Goal: Information Seeking & Learning: Learn about a topic

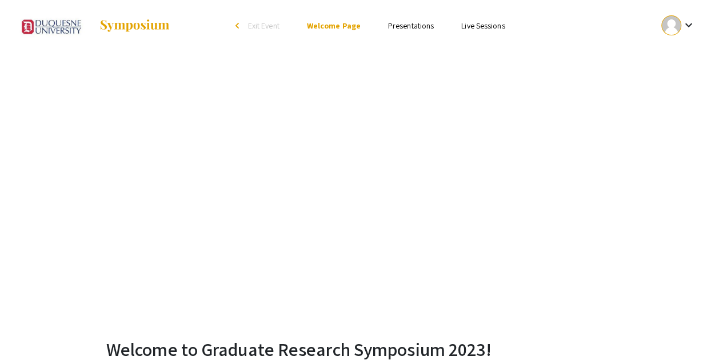
click at [422, 25] on link "Presentations" at bounding box center [411, 26] width 46 height 10
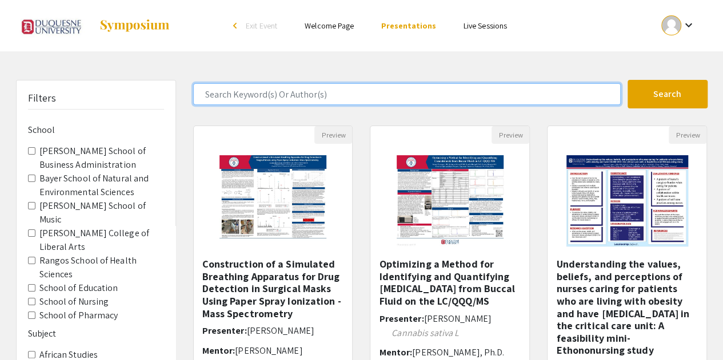
click at [232, 95] on input "Search Keyword(s) Or Author(s)" at bounding box center [406, 94] width 427 height 22
type input "[PERSON_NAME]"
click at [627, 80] on button "Search" at bounding box center [667, 94] width 80 height 29
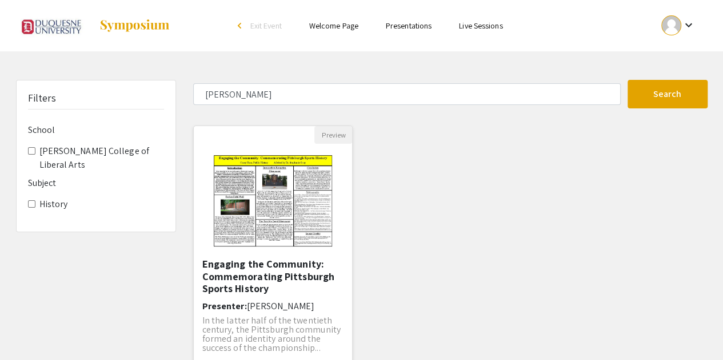
click at [251, 271] on h5 "Engaging the Community: Commemorating Pittsburgh Sports History" at bounding box center [273, 276] width 142 height 37
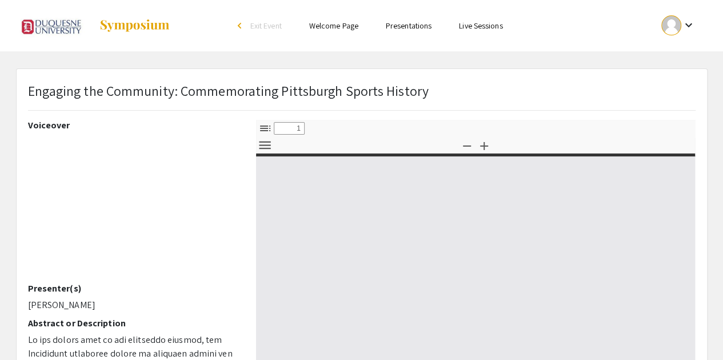
select select "custom"
type input "0"
select select "custom"
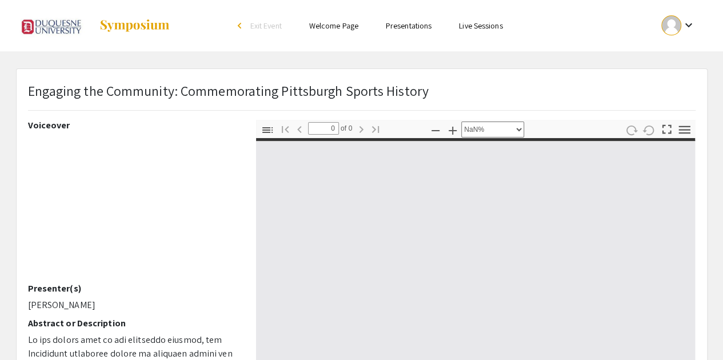
type input "1"
select select "auto"
type input "Page 1"
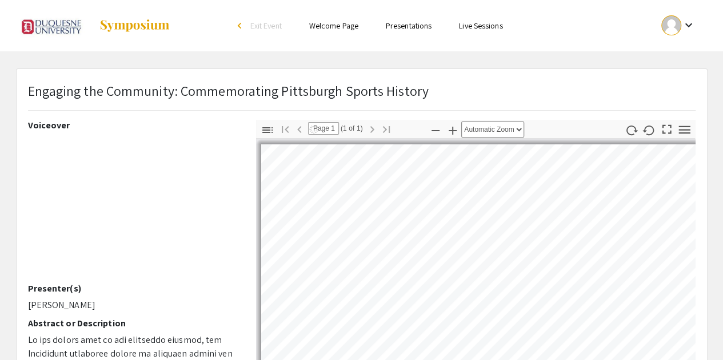
select select "auto"
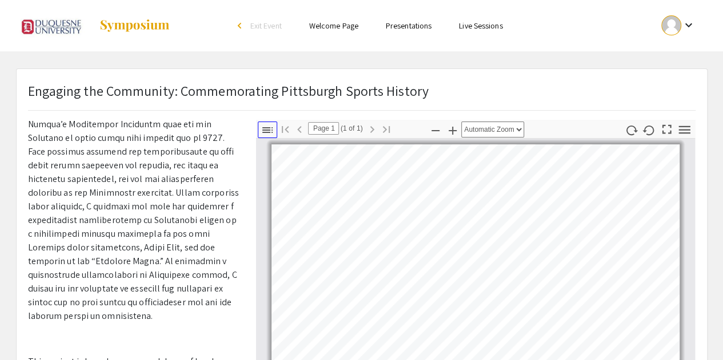
click at [270, 127] on icon "button" at bounding box center [267, 130] width 14 height 14
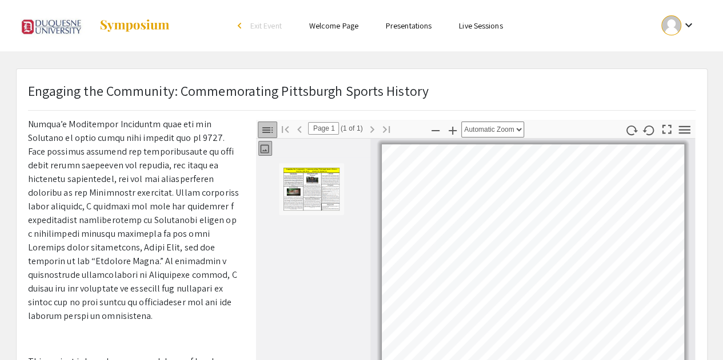
click at [270, 127] on icon "button" at bounding box center [267, 130] width 14 height 14
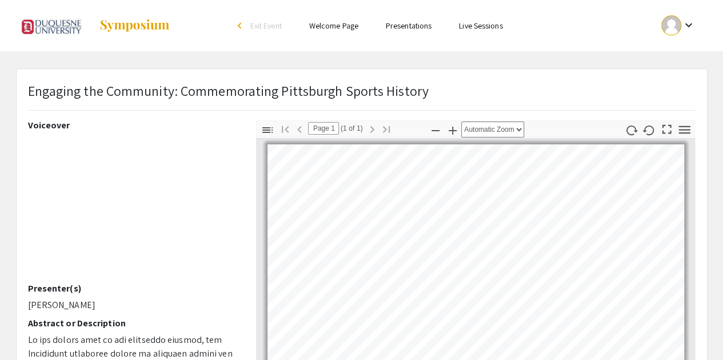
click at [669, 25] on div at bounding box center [671, 25] width 20 height 20
click at [680, 62] on button "My Account" at bounding box center [684, 56] width 70 height 27
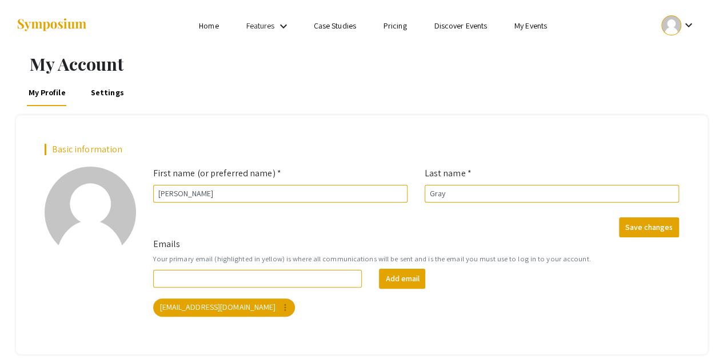
click at [539, 25] on link "My Events" at bounding box center [530, 26] width 33 height 10
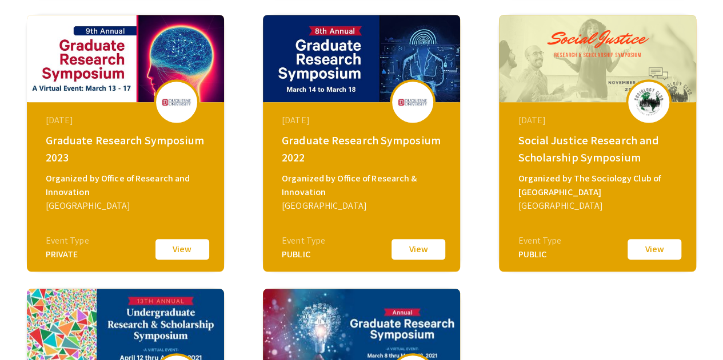
scroll to position [387, 0]
click at [414, 252] on button "View" at bounding box center [418, 250] width 57 height 24
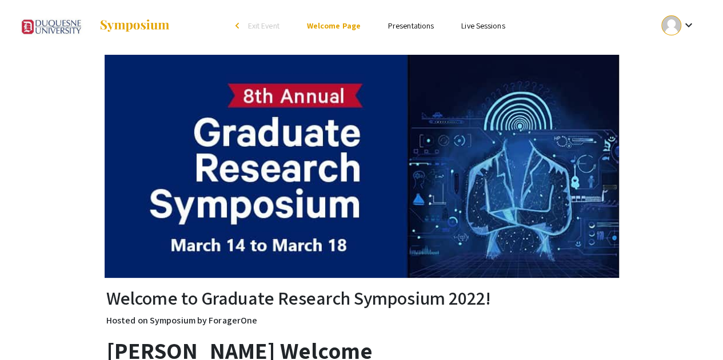
click at [417, 23] on link "Presentations" at bounding box center [411, 26] width 46 height 10
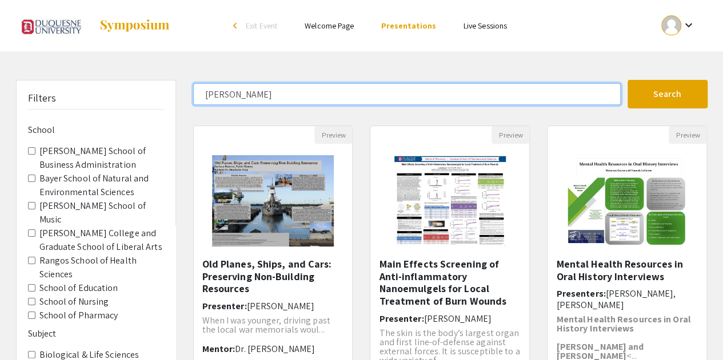
type input "bethany"
click at [627, 80] on button "Search" at bounding box center [667, 94] width 80 height 29
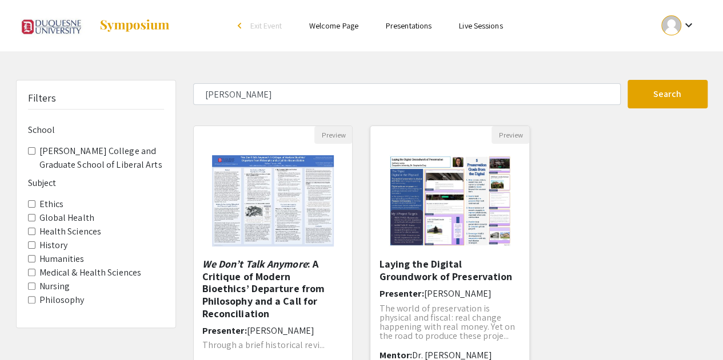
click at [414, 276] on h5 "Laying the Digital Groundwork of Preservation" at bounding box center [450, 270] width 142 height 25
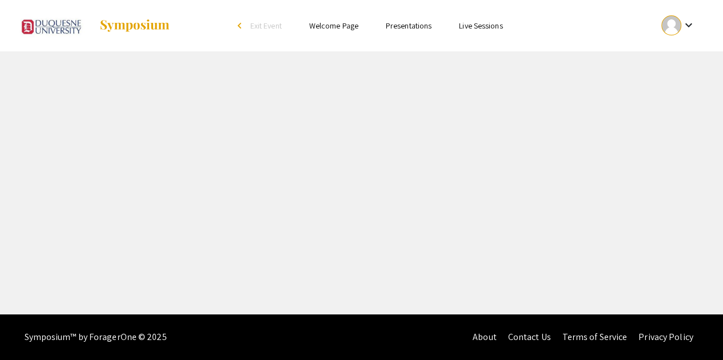
select select "custom"
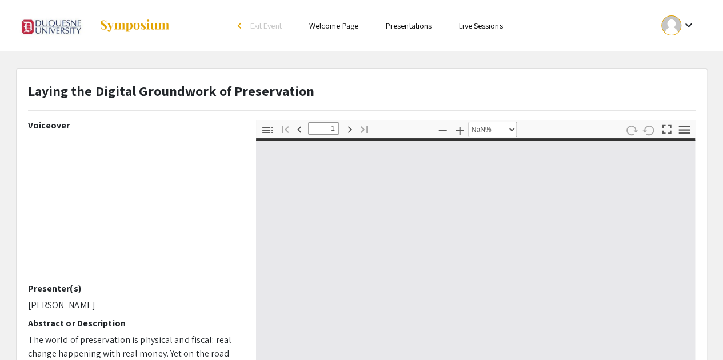
type input "0"
select select "custom"
type input "1"
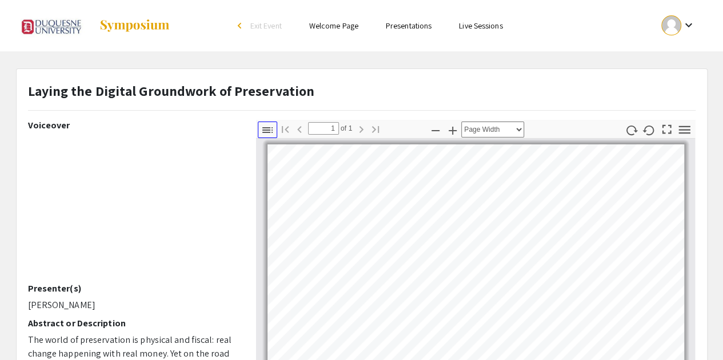
click at [272, 131] on icon "button" at bounding box center [267, 130] width 14 height 14
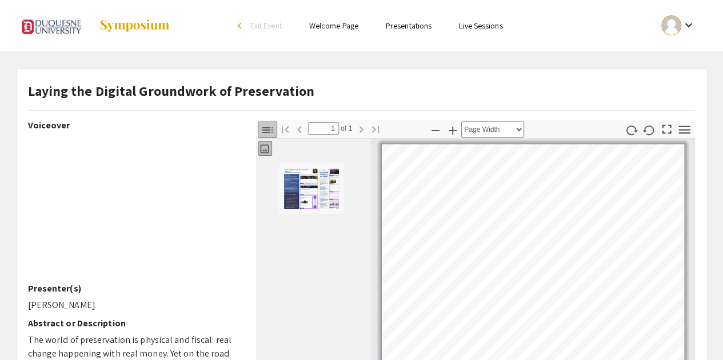
click at [272, 131] on icon "button" at bounding box center [267, 130] width 14 height 14
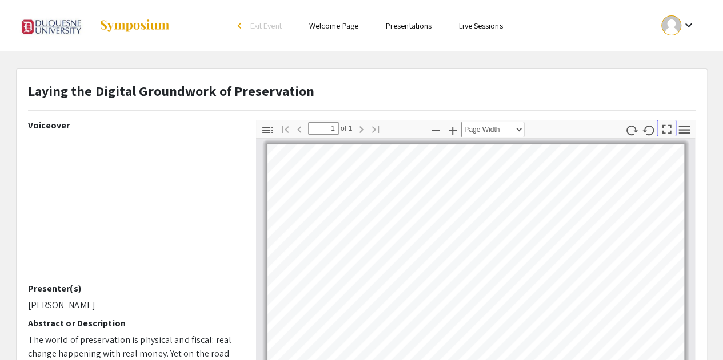
click at [669, 135] on icon "button" at bounding box center [666, 129] width 15 height 15
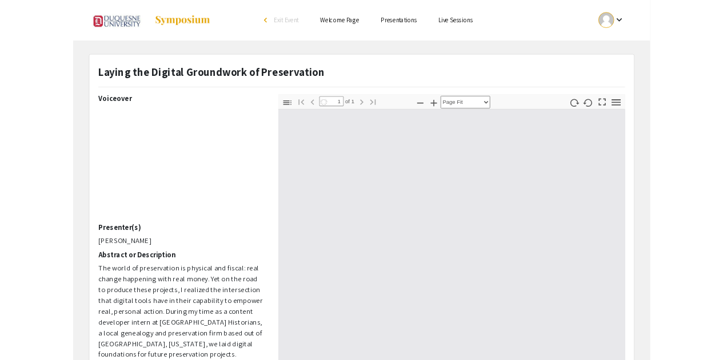
scroll to position [456, 0]
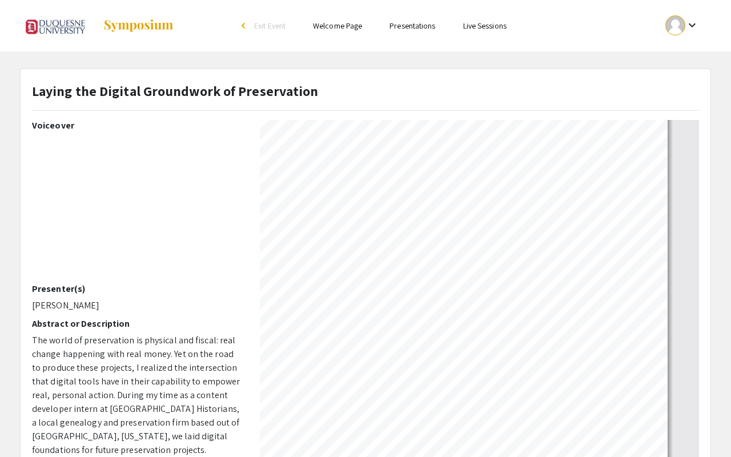
select select "page-width"
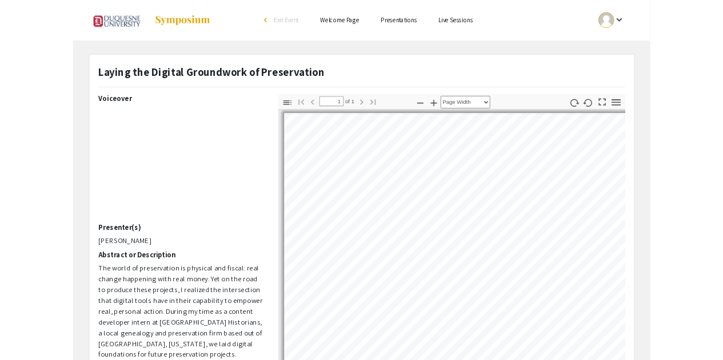
scroll to position [0, 0]
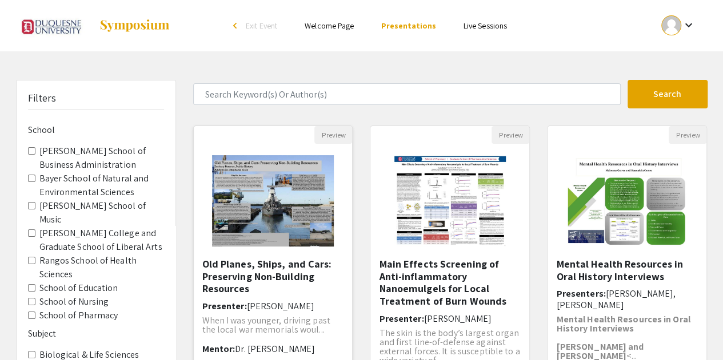
click at [267, 214] on img "Open Presentation <p>Old Planes, Ships, and Cars: Preserving Non-Building Resou…" at bounding box center [272, 201] width 145 height 114
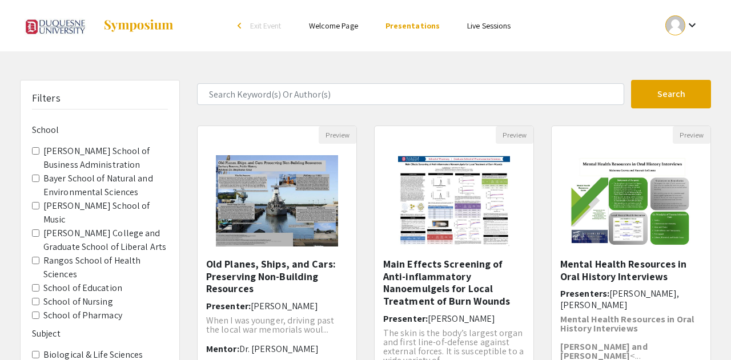
select select "custom"
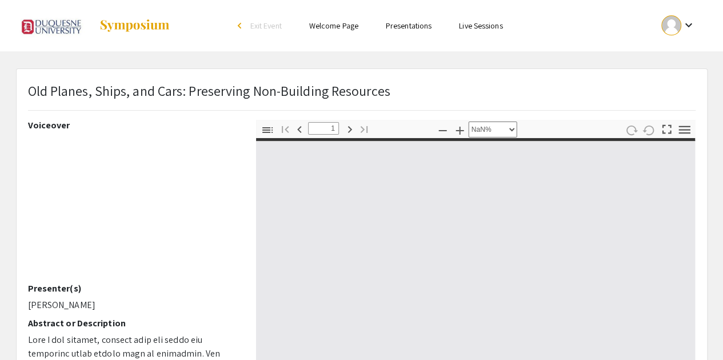
type input "0"
select select "custom"
type input "1"
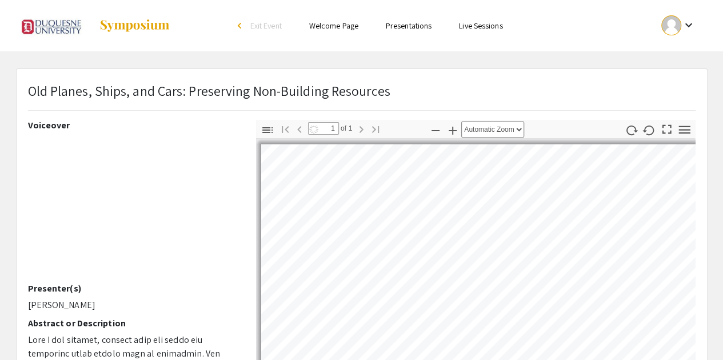
select select "auto"
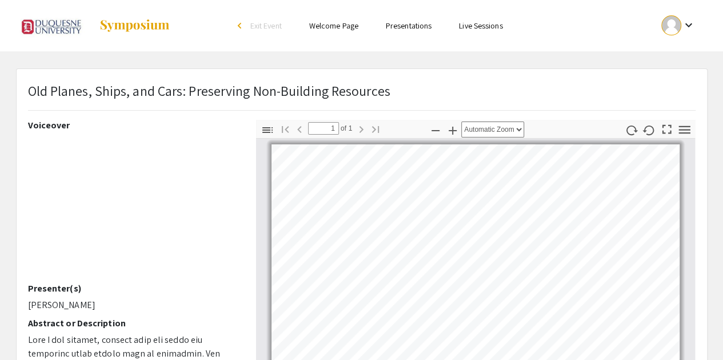
click at [468, 25] on link "Live Sessions" at bounding box center [480, 26] width 43 height 10
click at [687, 20] on mat-icon "keyboard_arrow_down" at bounding box center [688, 25] width 14 height 14
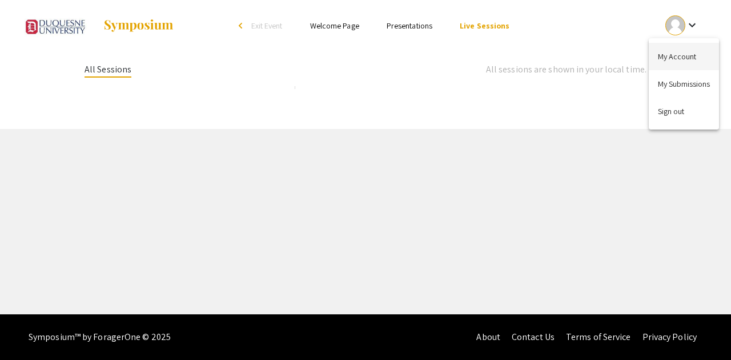
click at [688, 63] on button "My Account" at bounding box center [684, 56] width 70 height 27
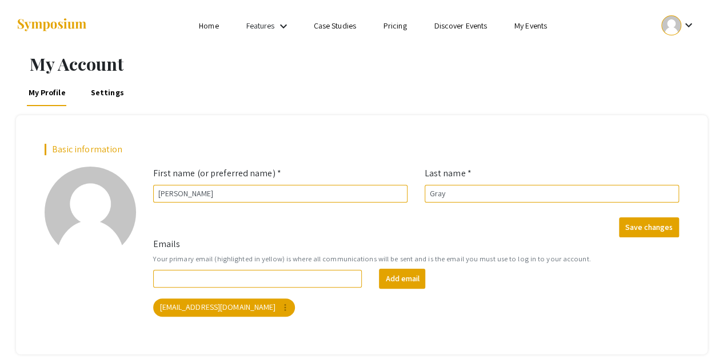
click at [519, 27] on link "My Events" at bounding box center [530, 26] width 33 height 10
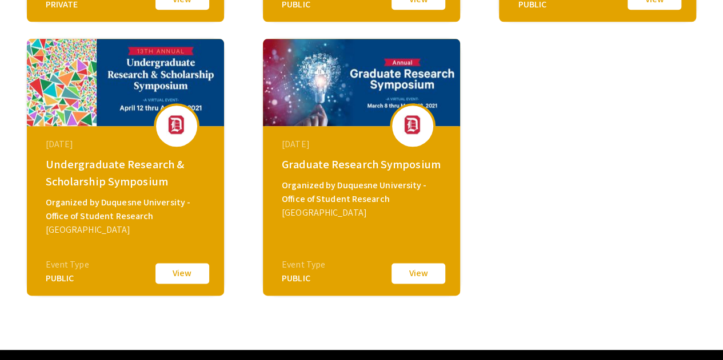
scroll to position [673, 0]
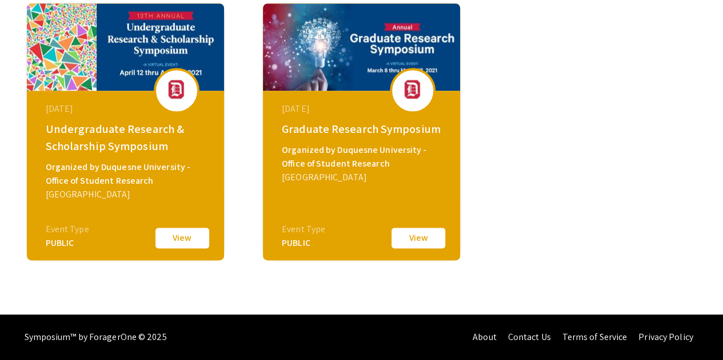
click at [417, 242] on button "View" at bounding box center [418, 238] width 57 height 24
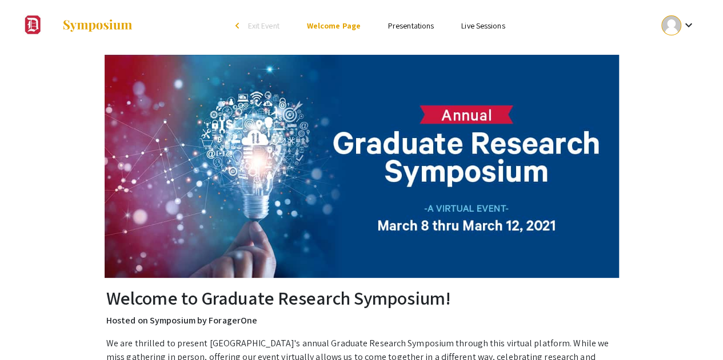
click at [439, 23] on li "Presentations" at bounding box center [410, 26] width 73 height 14
click at [425, 25] on link "Presentations" at bounding box center [411, 26] width 46 height 10
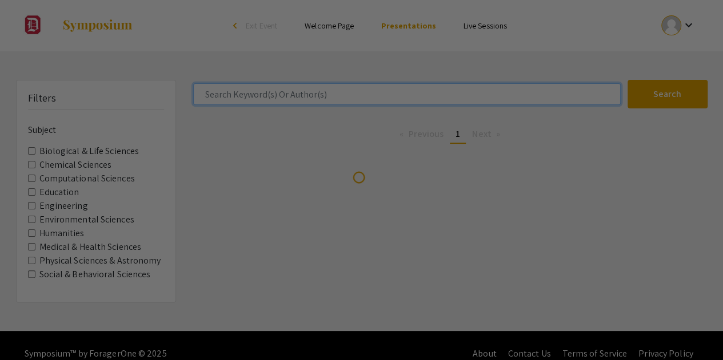
click at [332, 91] on input "Search Keyword(s) Or Author(s)" at bounding box center [406, 94] width 427 height 22
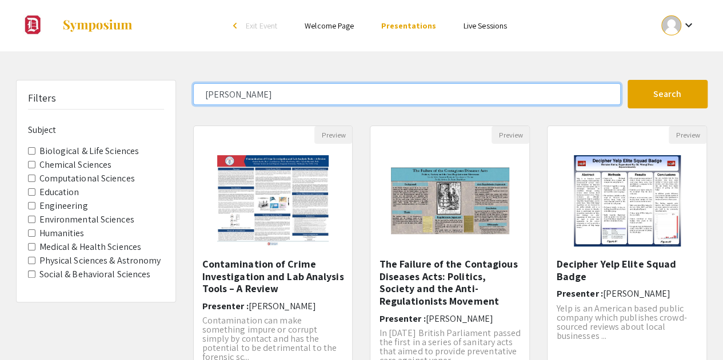
click at [627, 80] on button "Search" at bounding box center [667, 94] width 80 height 29
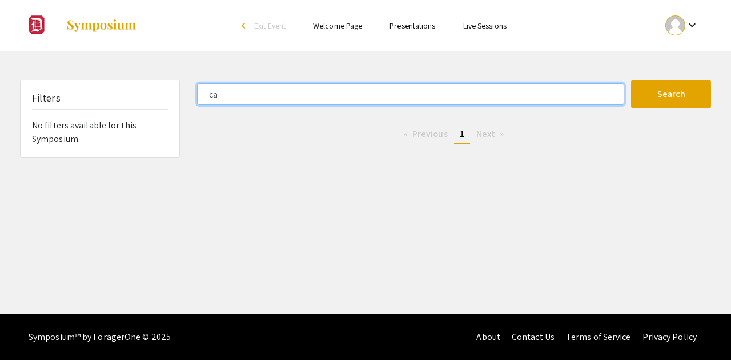
type input "c"
click at [631, 80] on button "Search" at bounding box center [671, 94] width 80 height 29
type input "v"
type input "a"
click at [631, 80] on button "Search" at bounding box center [671, 94] width 80 height 29
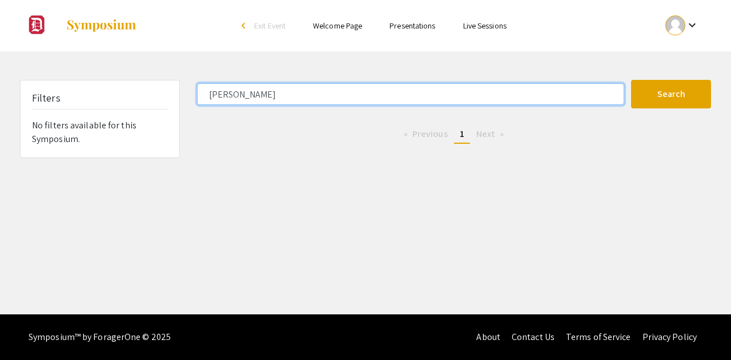
type input "cady"
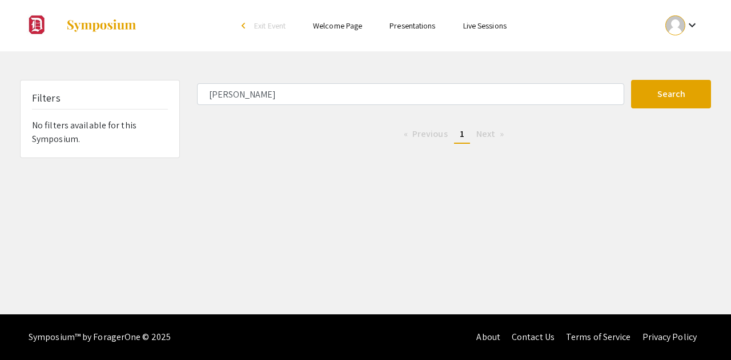
click at [420, 22] on link "Presentations" at bounding box center [413, 26] width 46 height 10
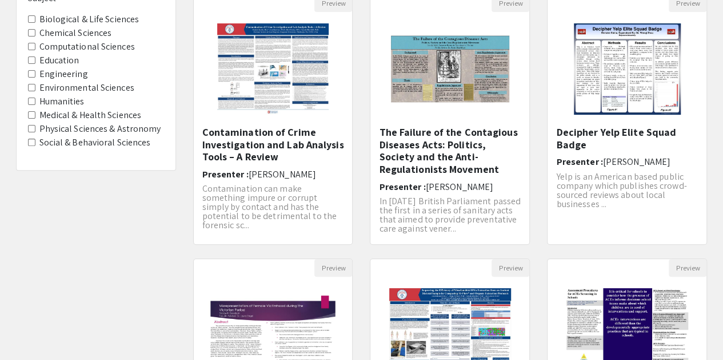
scroll to position [114, 0]
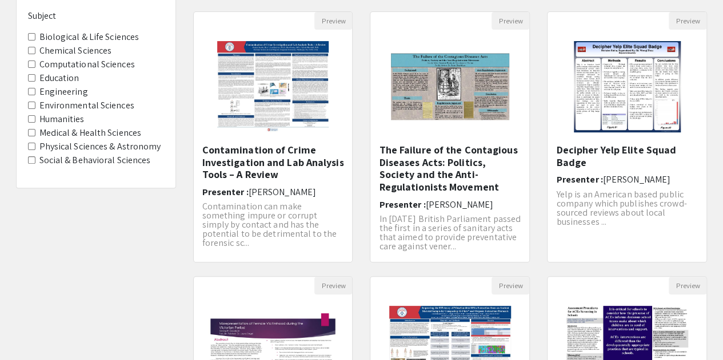
click at [55, 118] on label "Humanities" at bounding box center [61, 120] width 45 height 14
click at [35, 118] on input "Humanities" at bounding box center [31, 118] width 7 height 7
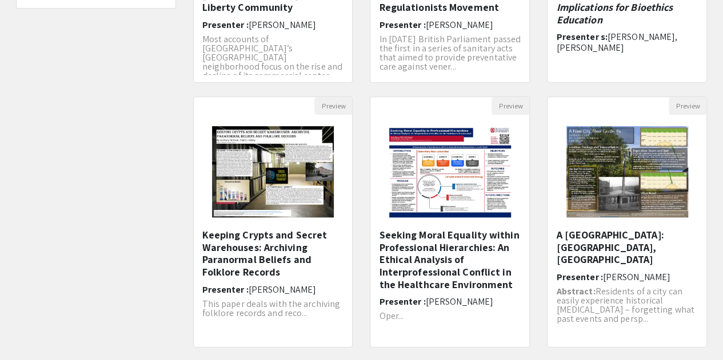
scroll to position [396, 0]
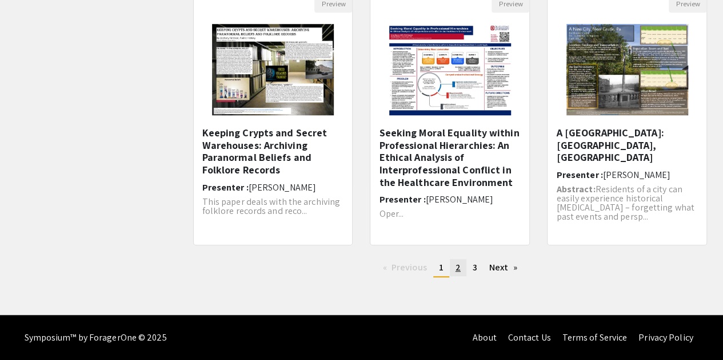
click at [459, 269] on span "2" at bounding box center [457, 268] width 5 height 12
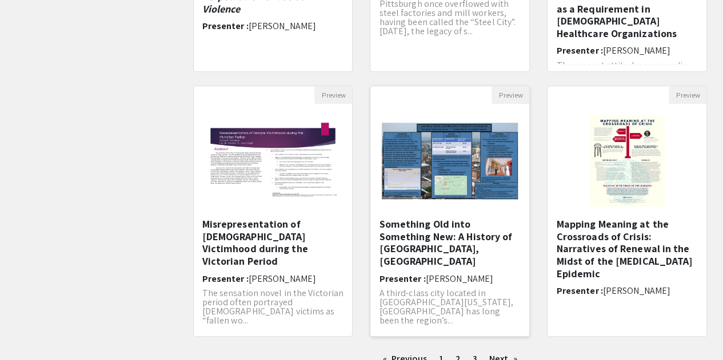
scroll to position [396, 0]
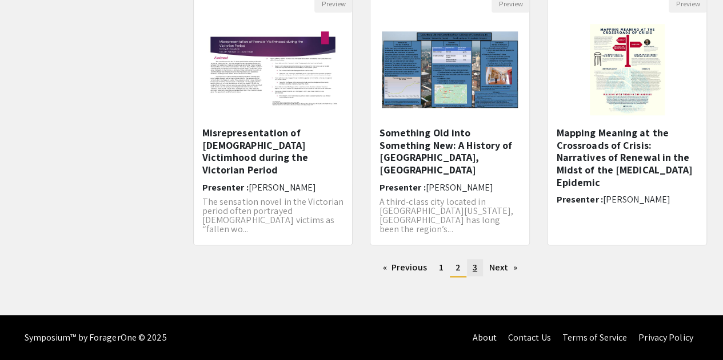
click at [473, 264] on span "3" at bounding box center [474, 268] width 5 height 12
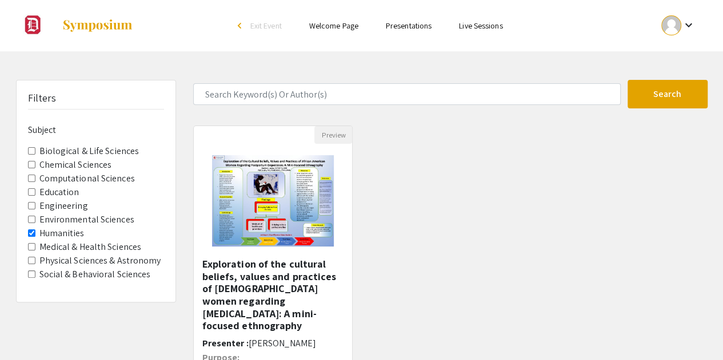
scroll to position [131, 0]
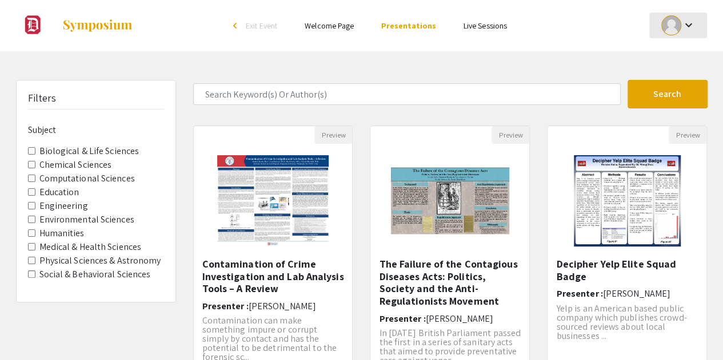
click at [685, 30] on mat-icon "keyboard_arrow_down" at bounding box center [688, 25] width 14 height 14
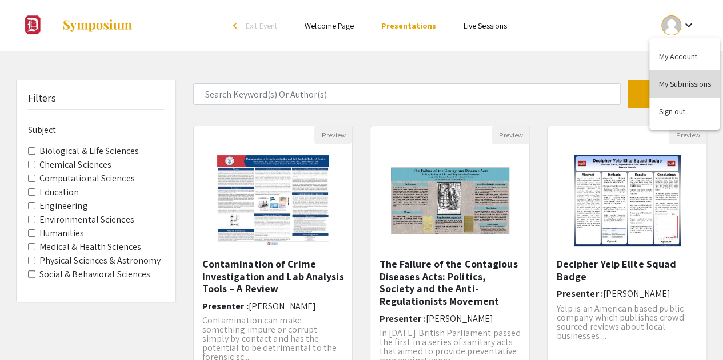
click at [692, 85] on button "My Submissions" at bounding box center [684, 83] width 70 height 27
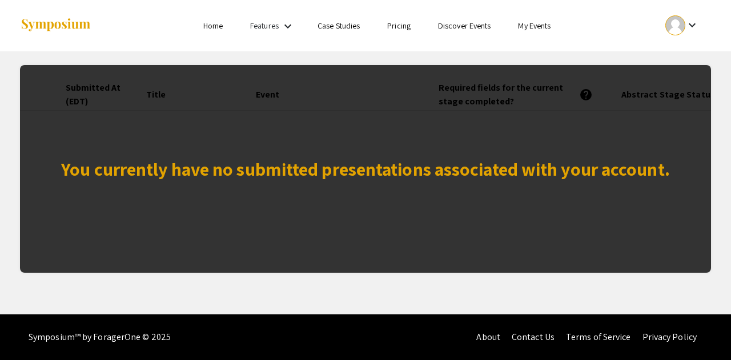
click at [731, 23] on div "Skip navigation Home Features keyboard_arrow_down Case Studies Pricing Discover…" at bounding box center [365, 25] width 731 height 51
click at [671, 23] on div at bounding box center [675, 25] width 20 height 20
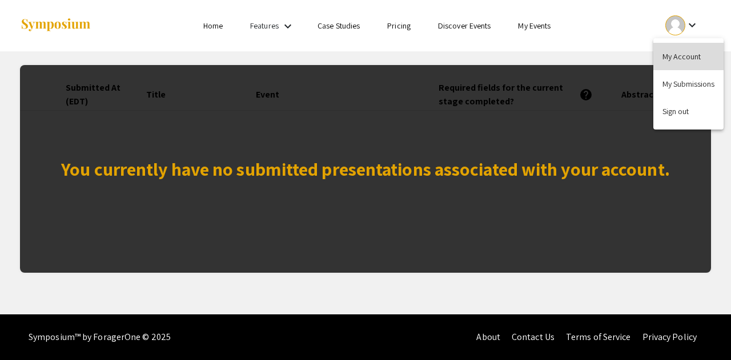
click at [683, 52] on button "My Account" at bounding box center [688, 56] width 70 height 27
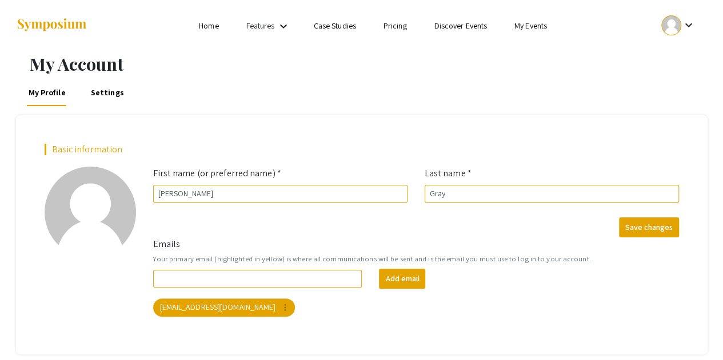
click at [515, 26] on link "My Events" at bounding box center [530, 26] width 33 height 10
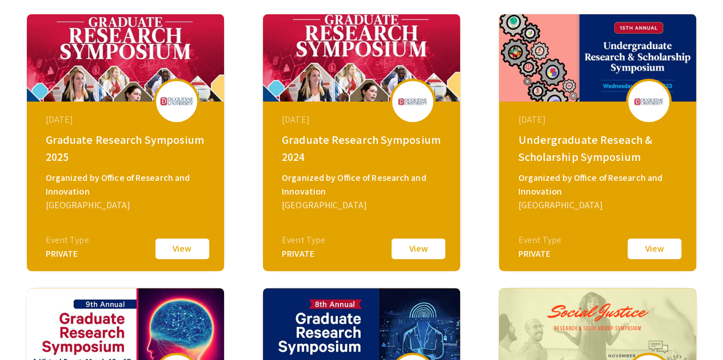
scroll to position [114, 0]
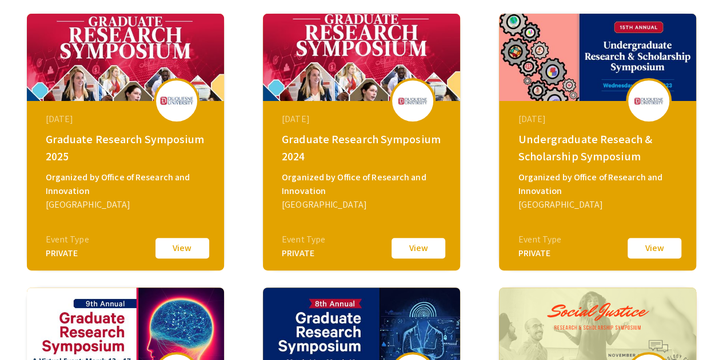
click at [426, 236] on div "March 18, 2024 Graduate Research Symposium 2024 Organized by Office of Research…" at bounding box center [362, 172] width 196 height 143
click at [426, 244] on button "View" at bounding box center [418, 248] width 57 height 24
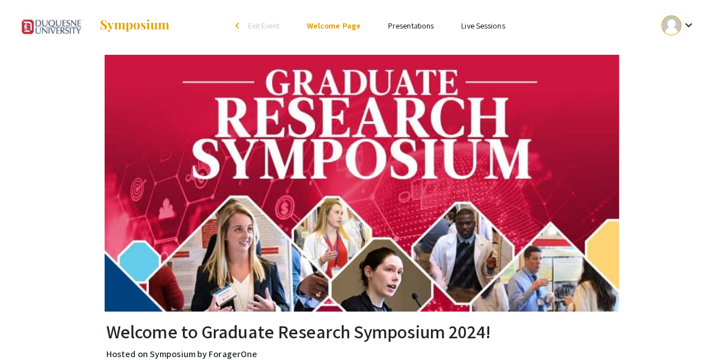
click at [421, 26] on link "Presentations" at bounding box center [411, 26] width 46 height 10
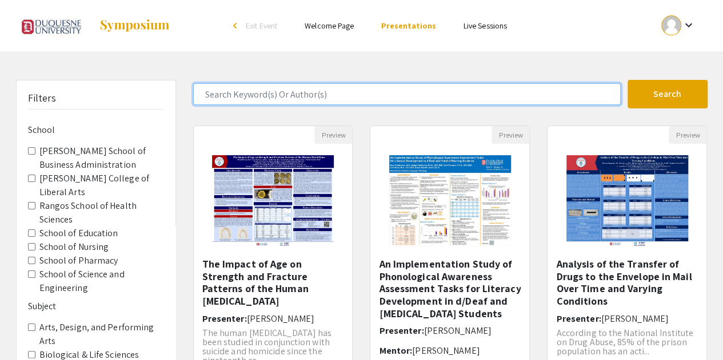
click at [328, 91] on input "Search Keyword(s) Or Author(s)" at bounding box center [406, 94] width 427 height 22
click at [627, 80] on button "Search" at bounding box center [667, 94] width 80 height 29
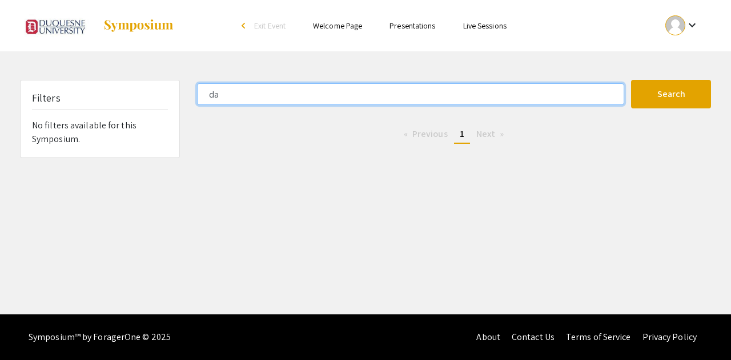
type input "d"
type input "collins"
click at [631, 80] on button "Search" at bounding box center [671, 94] width 80 height 29
drag, startPoint x: 258, startPoint y: 93, endPoint x: 110, endPoint y: 102, distance: 148.2
click at [111, 101] on div "Filters No filters available for this Symposium. collins Search 0 Results found…" at bounding box center [365, 119] width 708 height 78
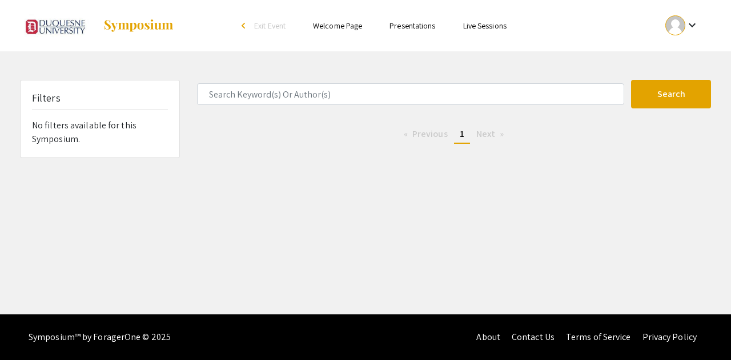
click at [474, 25] on link "Live Sessions" at bounding box center [484, 26] width 43 height 10
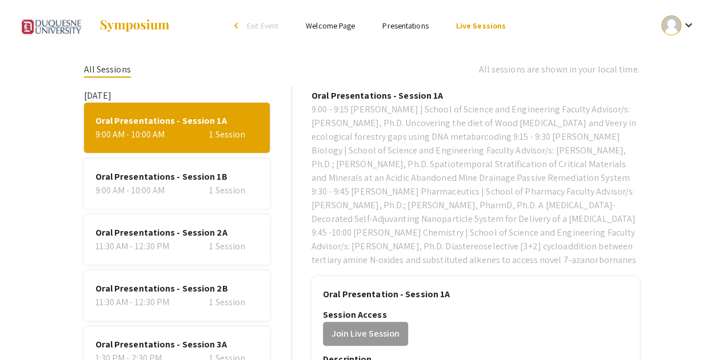
click at [174, 126] on span "Oral Presentations - Session 1A" at bounding box center [176, 121] width 163 height 14
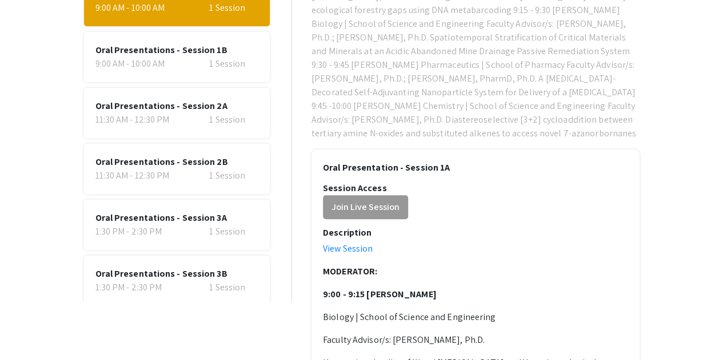
scroll to position [57, 0]
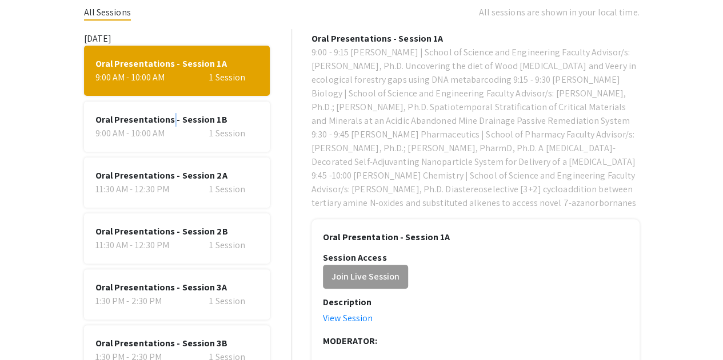
click at [171, 124] on span "Oral Presentations - Session 1B" at bounding box center [176, 120] width 163 height 14
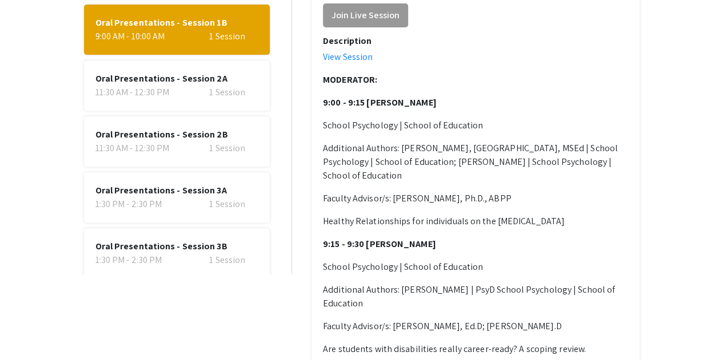
click at [126, 88] on div "11:30 AM - 12:30 PM" at bounding box center [134, 93] width 78 height 14
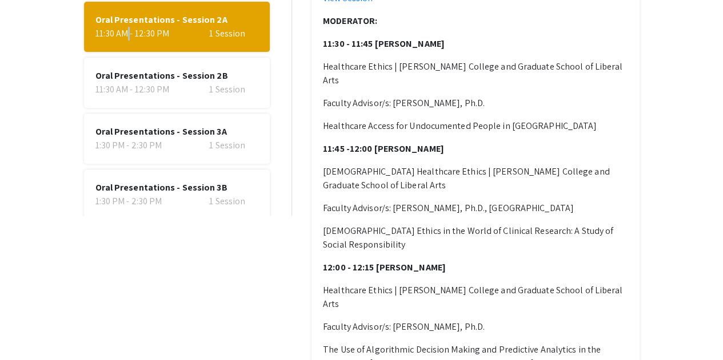
scroll to position [211, 0]
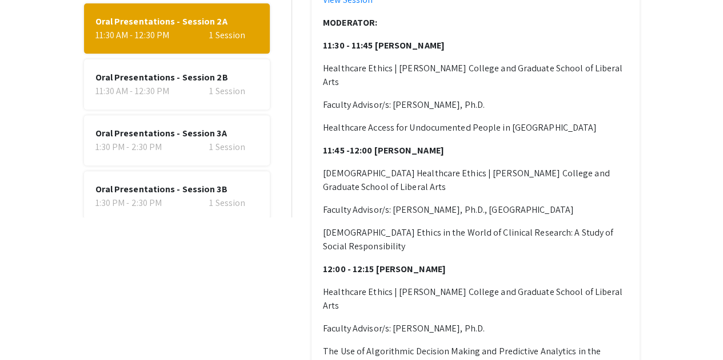
click at [145, 89] on div "11:30 AM - 12:30 PM" at bounding box center [134, 92] width 78 height 14
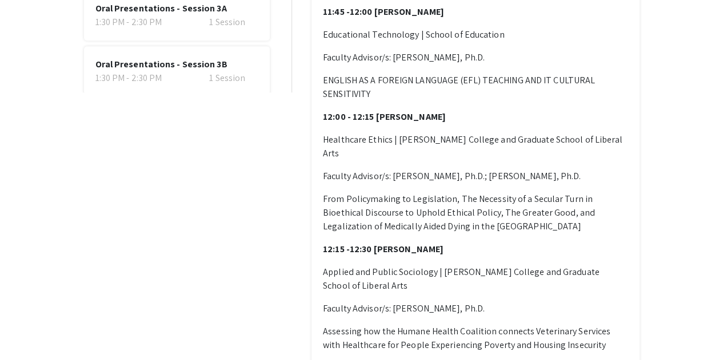
scroll to position [268, 0]
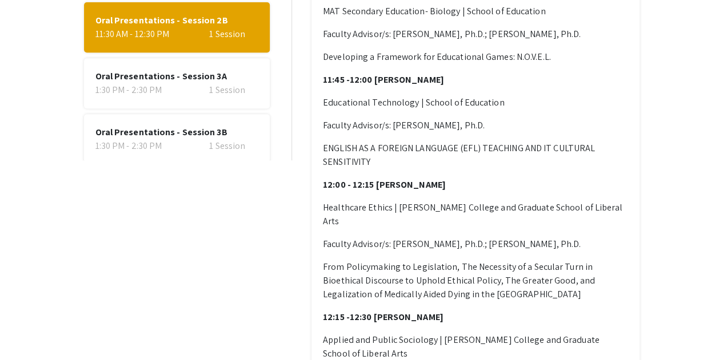
click at [126, 79] on span "Oral Presentations - Session 3A" at bounding box center [176, 77] width 163 height 14
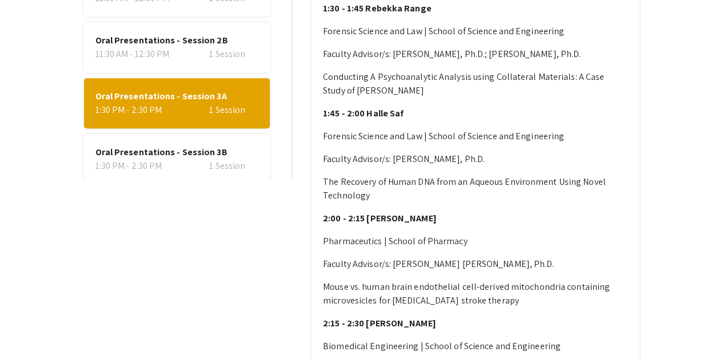
scroll to position [154, 0]
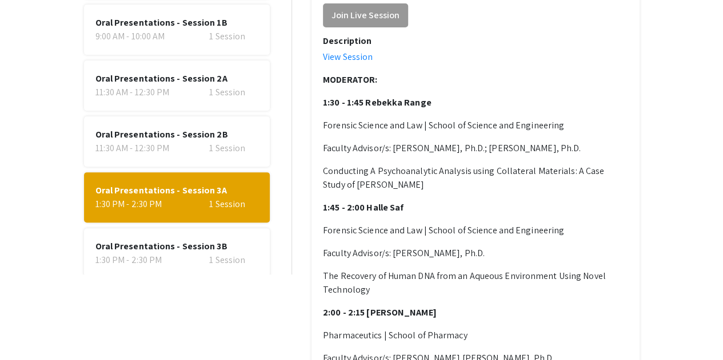
click at [159, 238] on div "Oral Presentations - Session 3B 1:30 PM - 2:30 PM 1 Session" at bounding box center [177, 253] width 186 height 50
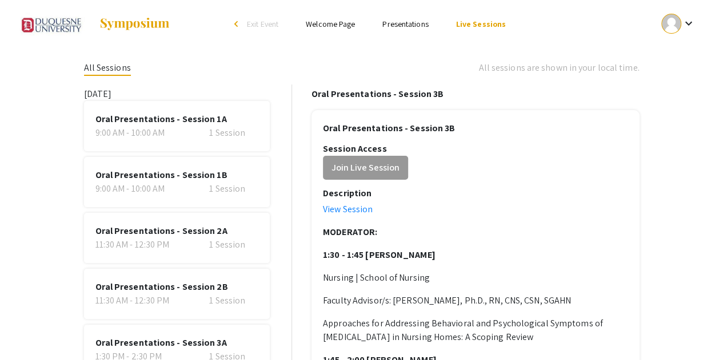
scroll to position [0, 0]
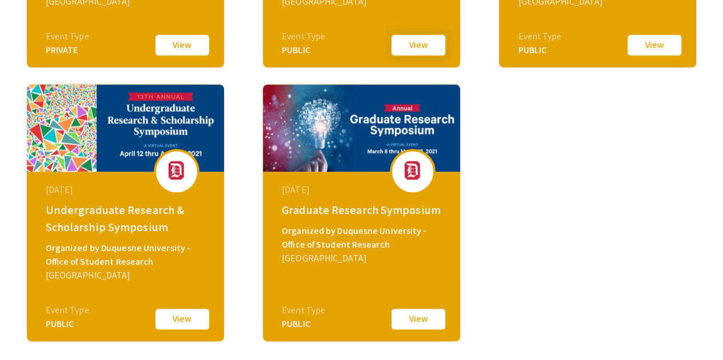
scroll to position [673, 0]
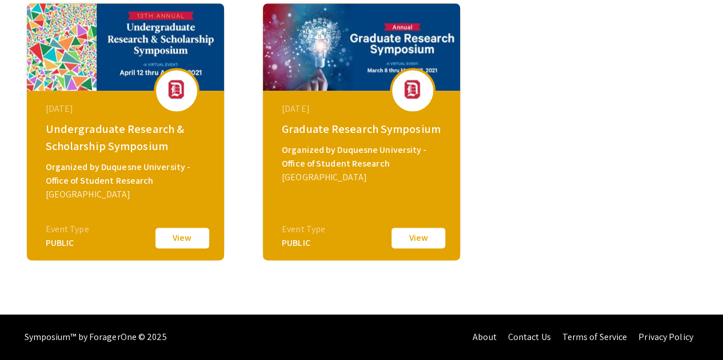
click at [440, 244] on button "View" at bounding box center [418, 238] width 57 height 24
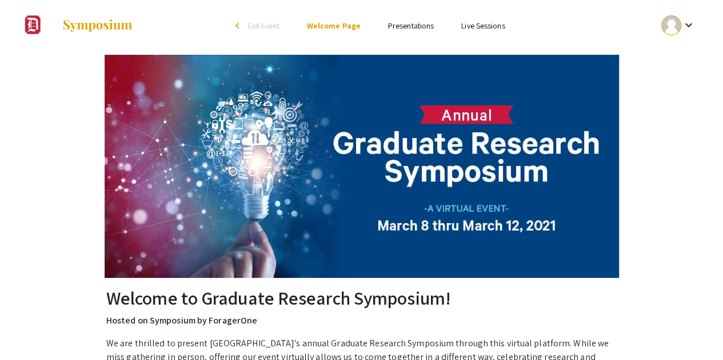
click at [403, 22] on link "Presentations" at bounding box center [411, 26] width 46 height 10
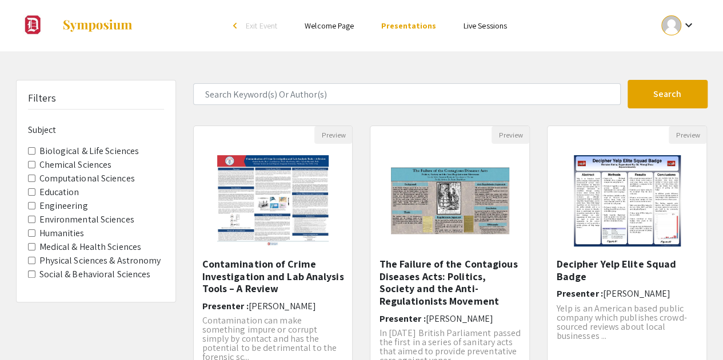
scroll to position [57, 0]
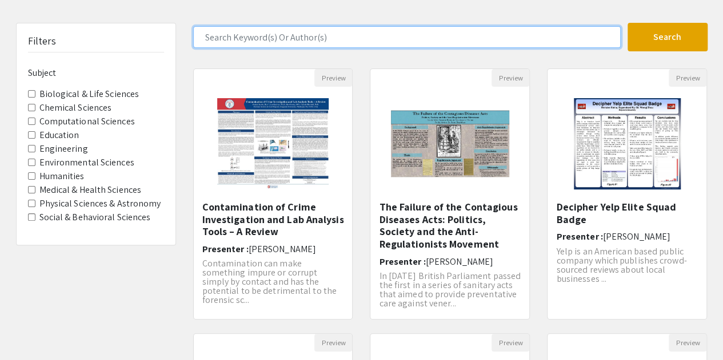
click at [241, 39] on input "Search Keyword(s) Or Author(s)" at bounding box center [406, 37] width 427 height 22
type input "history"
click at [627, 23] on button "Search" at bounding box center [667, 37] width 80 height 29
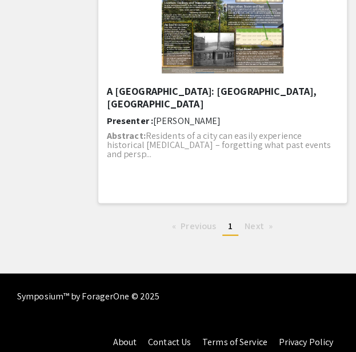
scroll to position [1520, 0]
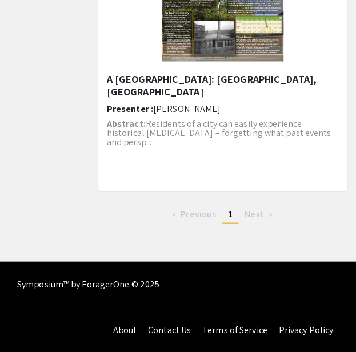
click at [252, 218] on span "Next page" at bounding box center [253, 213] width 19 height 12
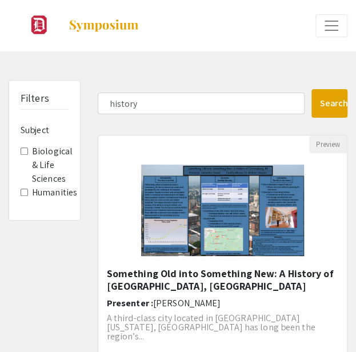
scroll to position [171, 0]
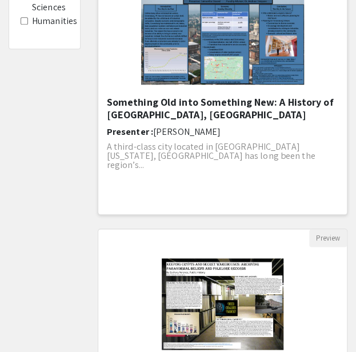
click at [143, 107] on h5 "Something Old into Something New: A History of [GEOGRAPHIC_DATA], [GEOGRAPHIC_D…" at bounding box center [222, 108] width 231 height 25
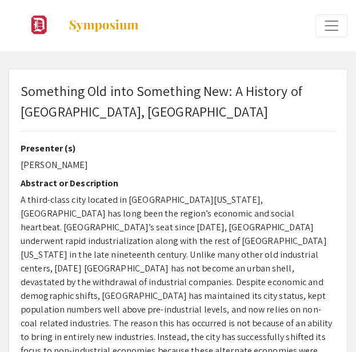
select select "custom"
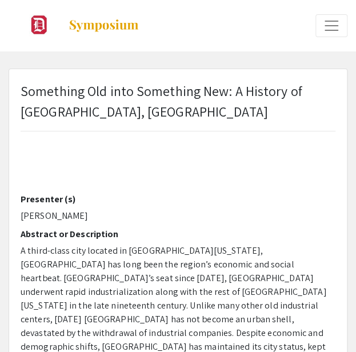
type input "0"
select select "custom"
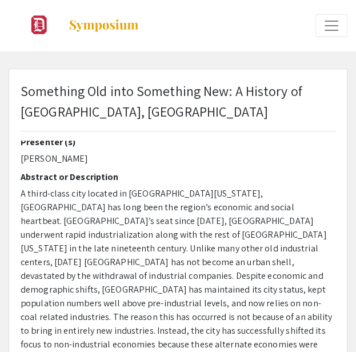
type input "1"
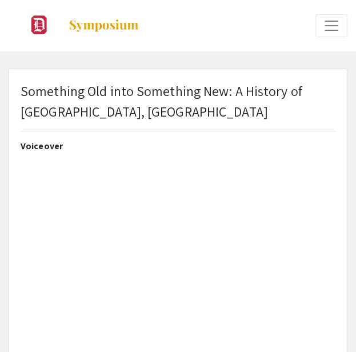
select select "auto"
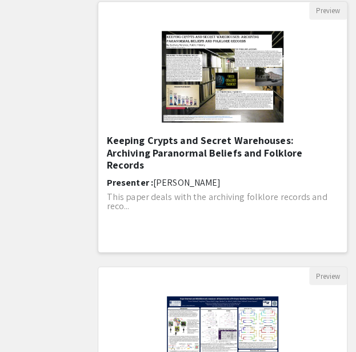
scroll to position [400, 0]
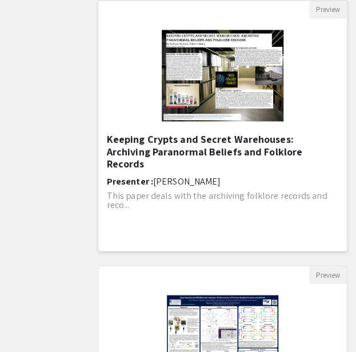
click at [178, 144] on h5 "Keeping Crypts and Secret Warehouses: Archiving Paranormal Beliefs and Folklore…" at bounding box center [222, 151] width 231 height 37
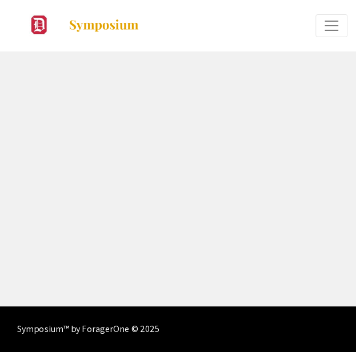
select select "custom"
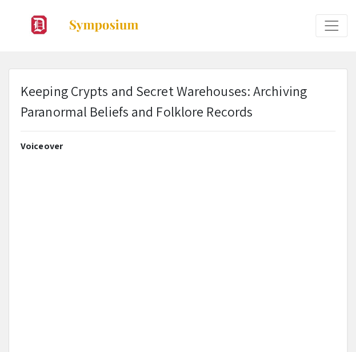
type input "0"
select select "custom"
type input "1"
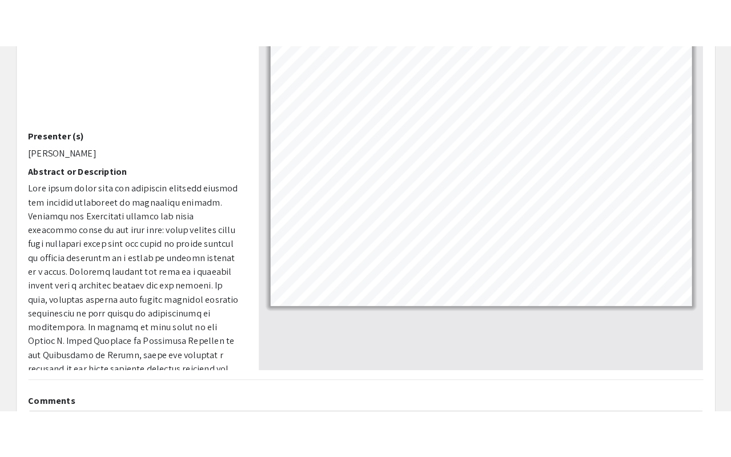
scroll to position [114, 0]
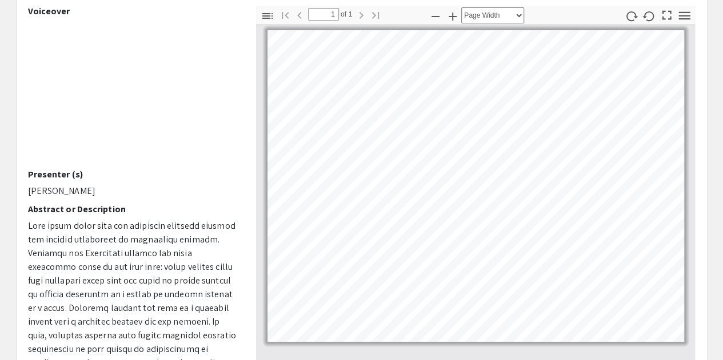
click at [665, 22] on pdf-presentation-mode "Presentation Mode" at bounding box center [666, 15] width 18 height 19
click at [666, 16] on icon "button" at bounding box center [666, 14] width 15 height 15
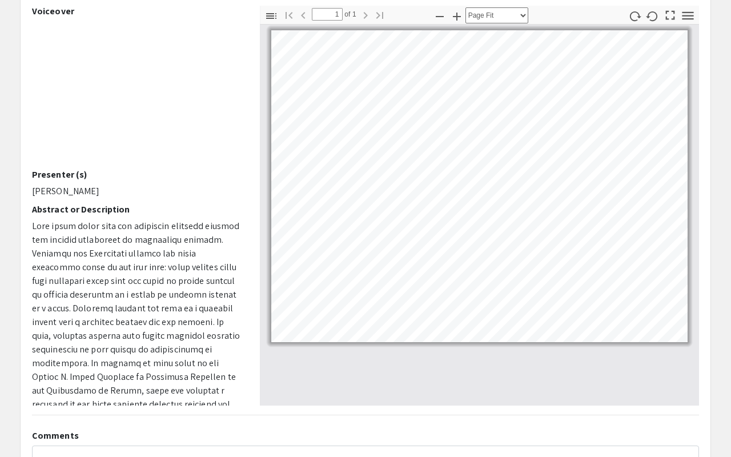
scroll to position [456, 0]
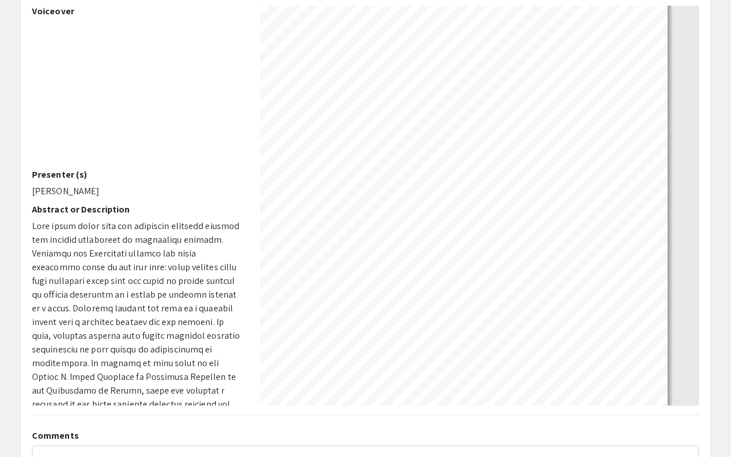
select select "page-width"
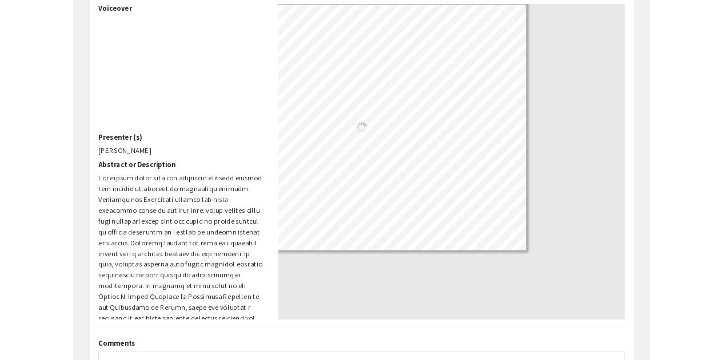
scroll to position [0, 0]
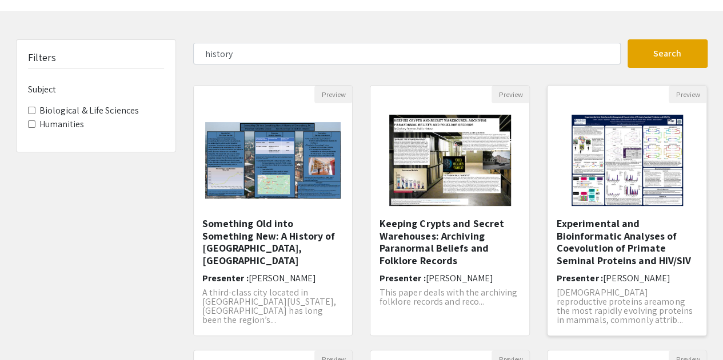
scroll to position [114, 0]
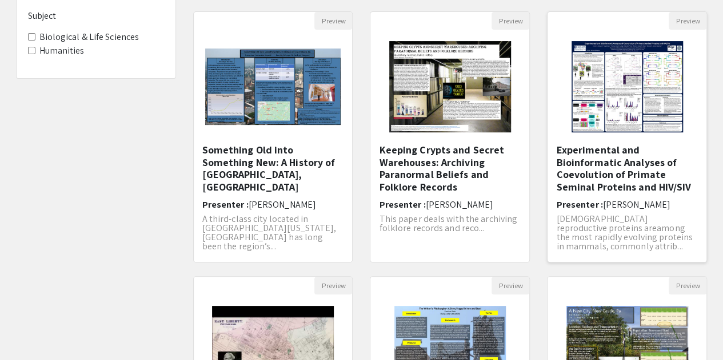
click at [622, 166] on h5 "Experimental and Bioinformatic Analyses of Coevolution of Primate Seminal Prote…" at bounding box center [627, 168] width 142 height 49
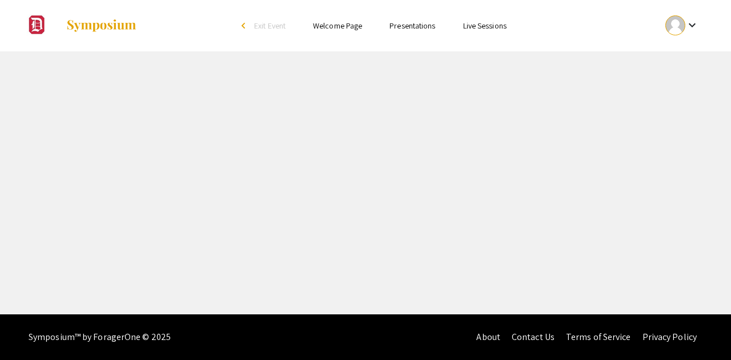
select select "custom"
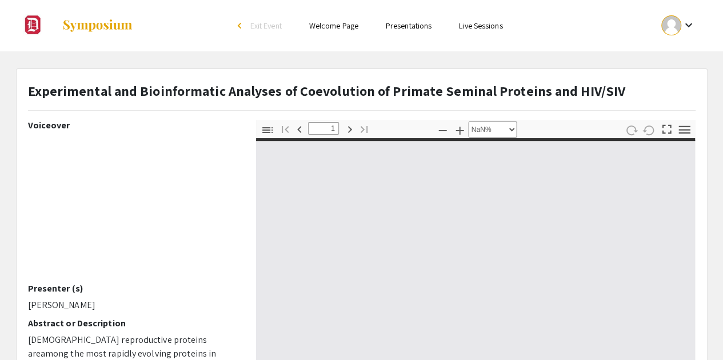
type input "0"
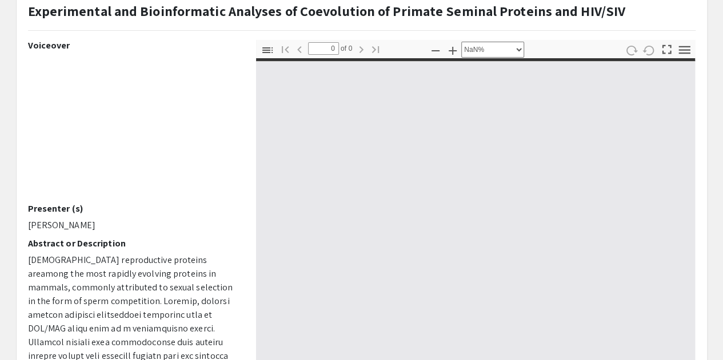
scroll to position [286, 0]
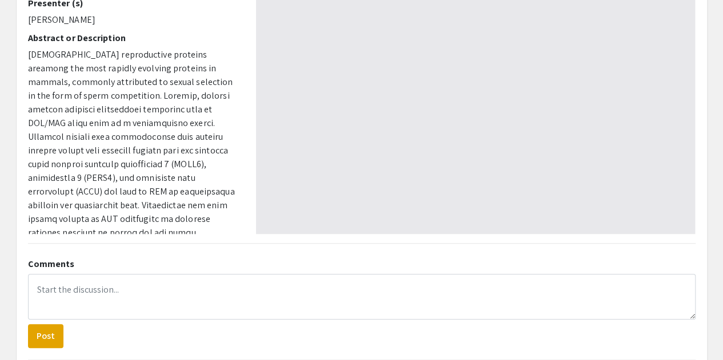
select select "auto"
type input "1"
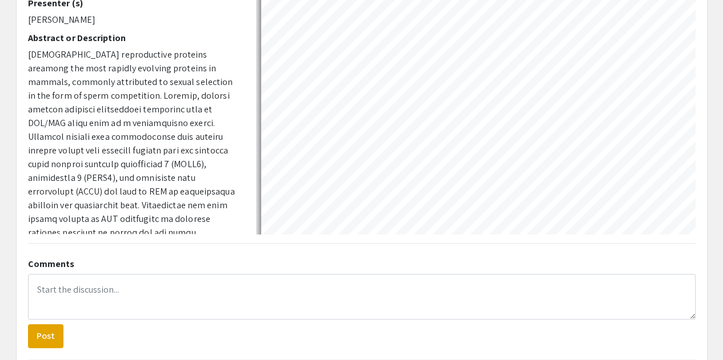
select select "auto"
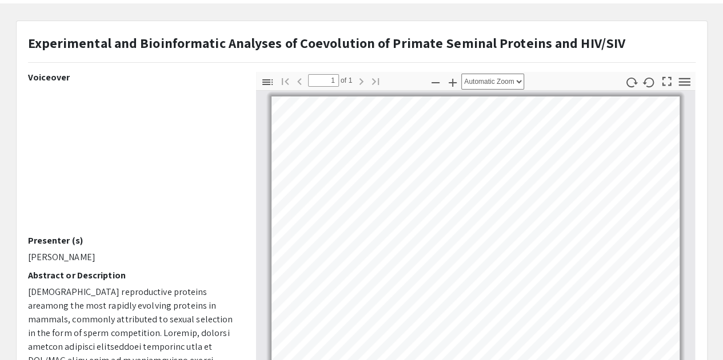
scroll to position [0, 0]
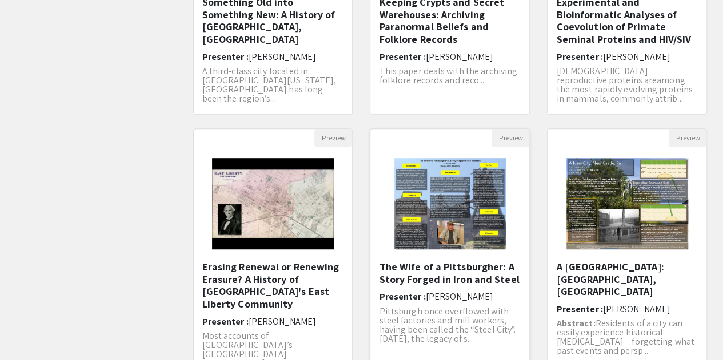
scroll to position [343, 0]
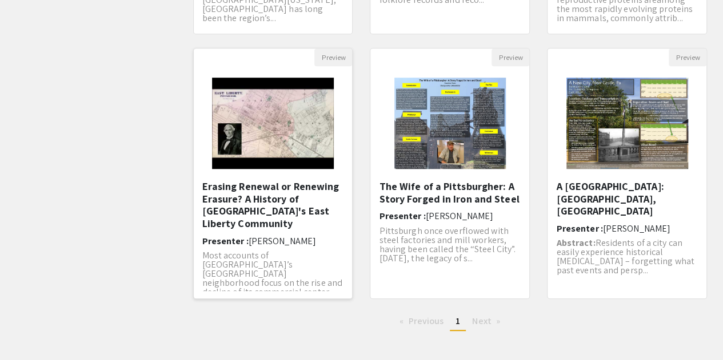
click at [280, 187] on h5 "Erasing Renewal or Renewing Erasure? A History of [GEOGRAPHIC_DATA]'s East Libe…" at bounding box center [273, 204] width 142 height 49
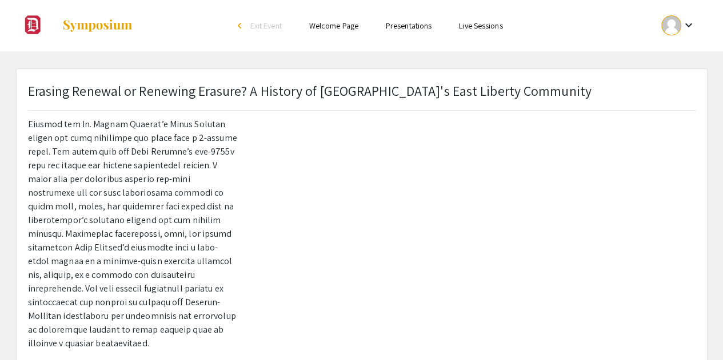
scroll to position [343, 0]
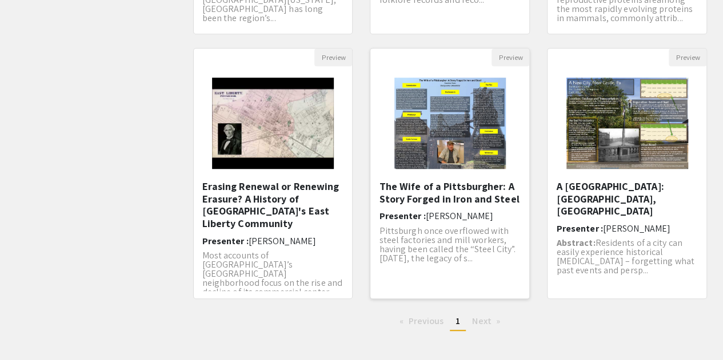
click at [435, 189] on h5 "The Wife of a Pittsburgher: A Story Forged in Iron and Steel" at bounding box center [450, 192] width 142 height 25
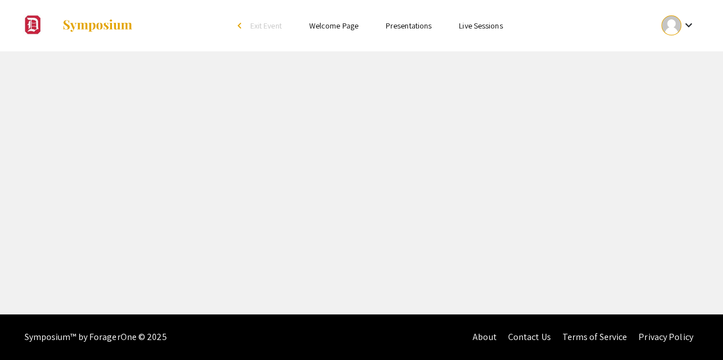
select select "custom"
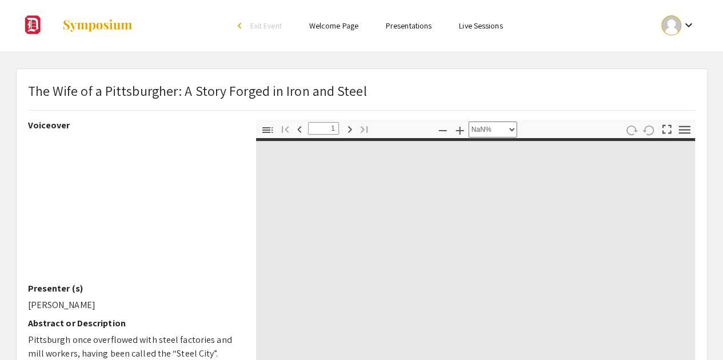
type input "0"
select select "custom"
type input "1"
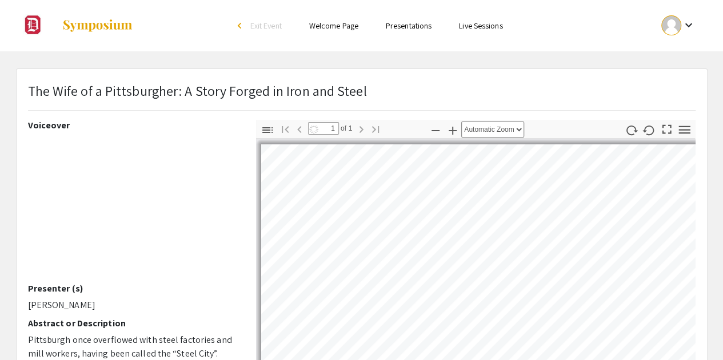
select select "auto"
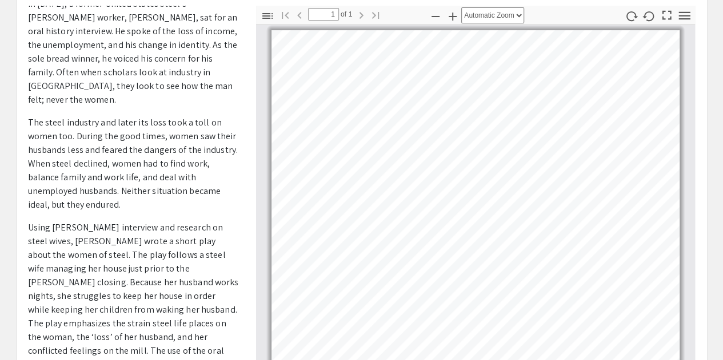
scroll to position [171, 0]
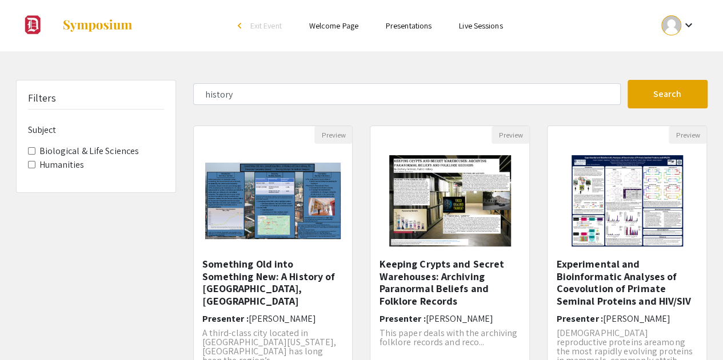
click at [339, 33] on ul "Skip navigation arrow_back_ios Exit Event Welcome Page Presentations Live Sessi…" at bounding box center [361, 25] width 228 height 51
click at [338, 25] on link "Welcome Page" at bounding box center [333, 26] width 49 height 10
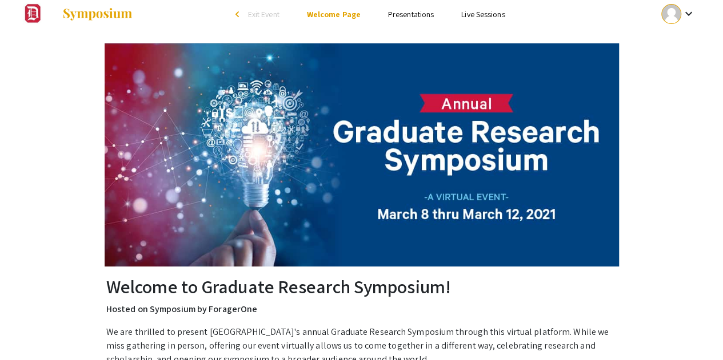
scroll to position [228, 0]
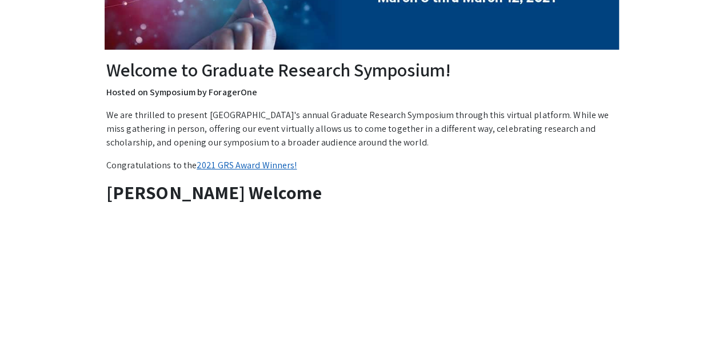
click at [243, 165] on link "2021 GRS Award Winners!" at bounding box center [246, 165] width 100 height 12
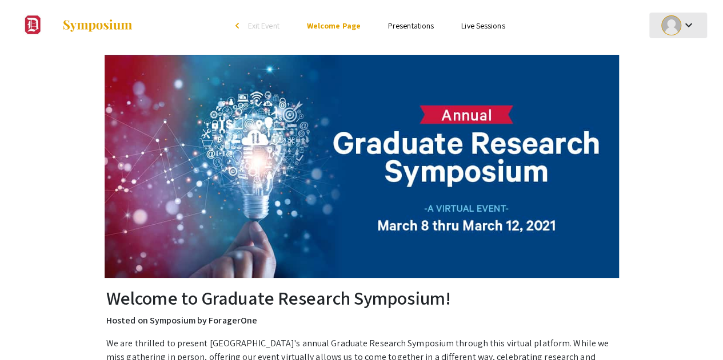
click at [697, 23] on div "keyboard_arrow_down" at bounding box center [677, 26] width 39 height 26
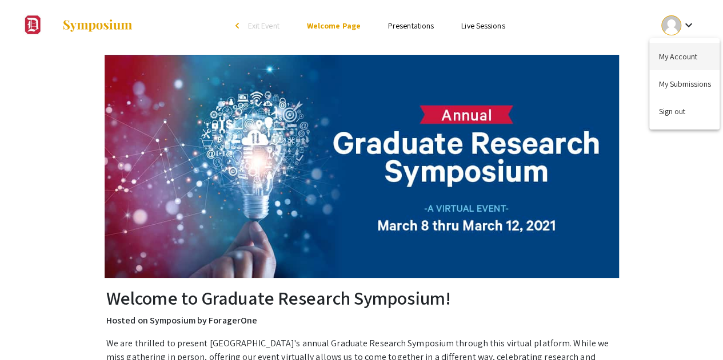
click at [676, 62] on button "My Account" at bounding box center [684, 56] width 70 height 27
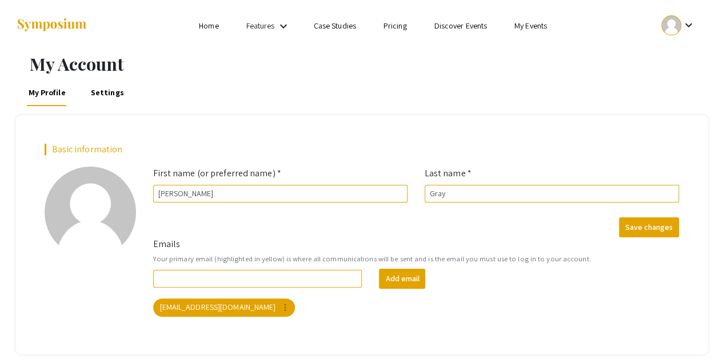
click at [538, 27] on link "My Events" at bounding box center [530, 26] width 33 height 10
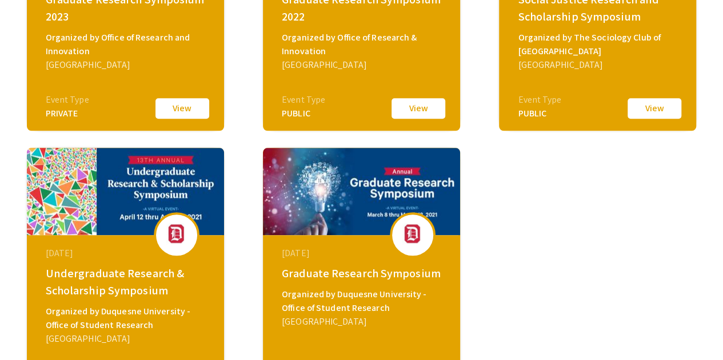
scroll to position [673, 0]
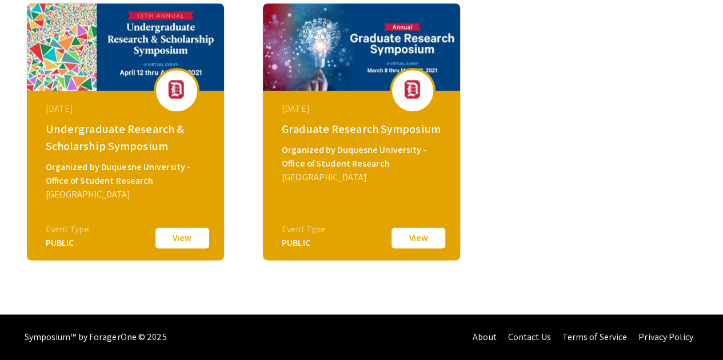
click at [189, 242] on button "View" at bounding box center [182, 238] width 57 height 24
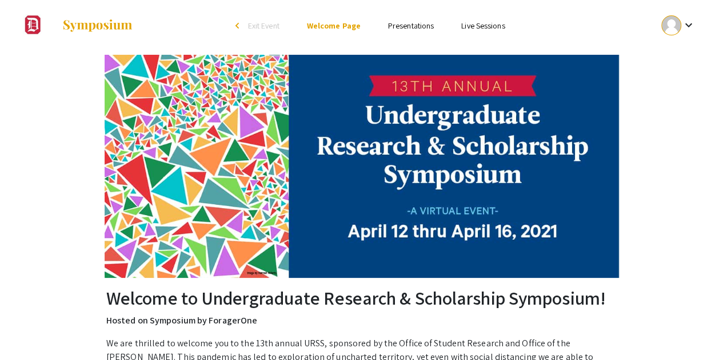
scroll to position [228, 0]
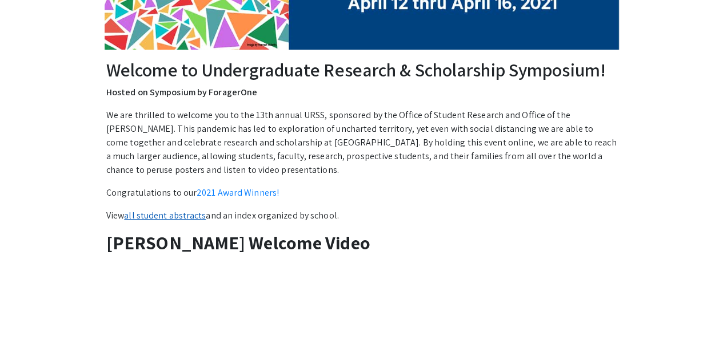
click at [188, 212] on link "all student abstracts" at bounding box center [165, 216] width 82 height 12
